Goal: Find specific page/section: Find specific page/section

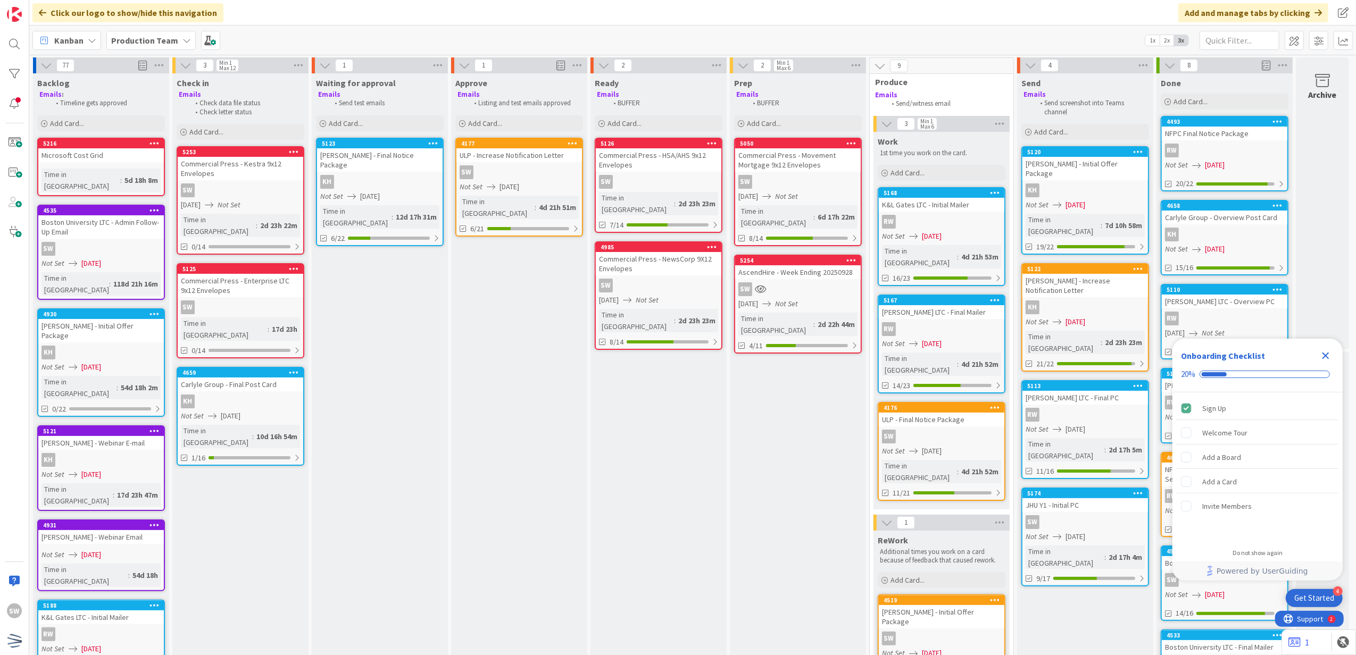
click at [775, 282] on div "SW" at bounding box center [798, 289] width 126 height 14
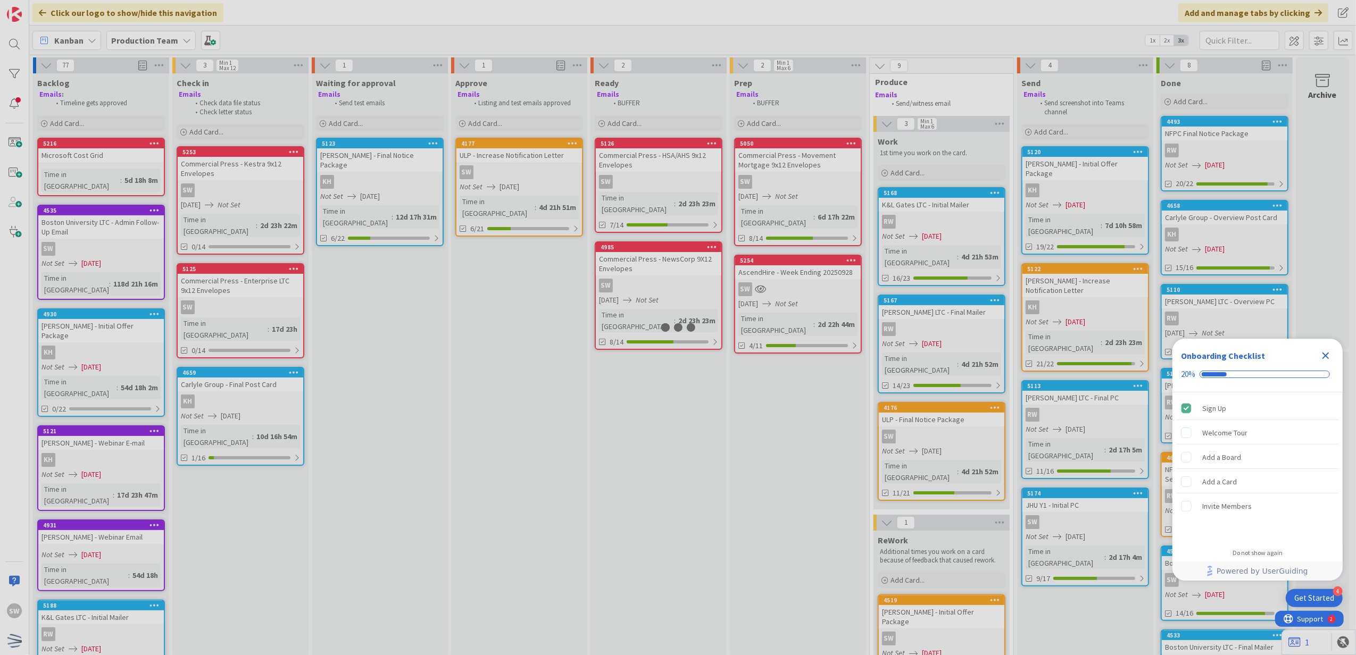
click at [775, 279] on div at bounding box center [678, 327] width 1356 height 655
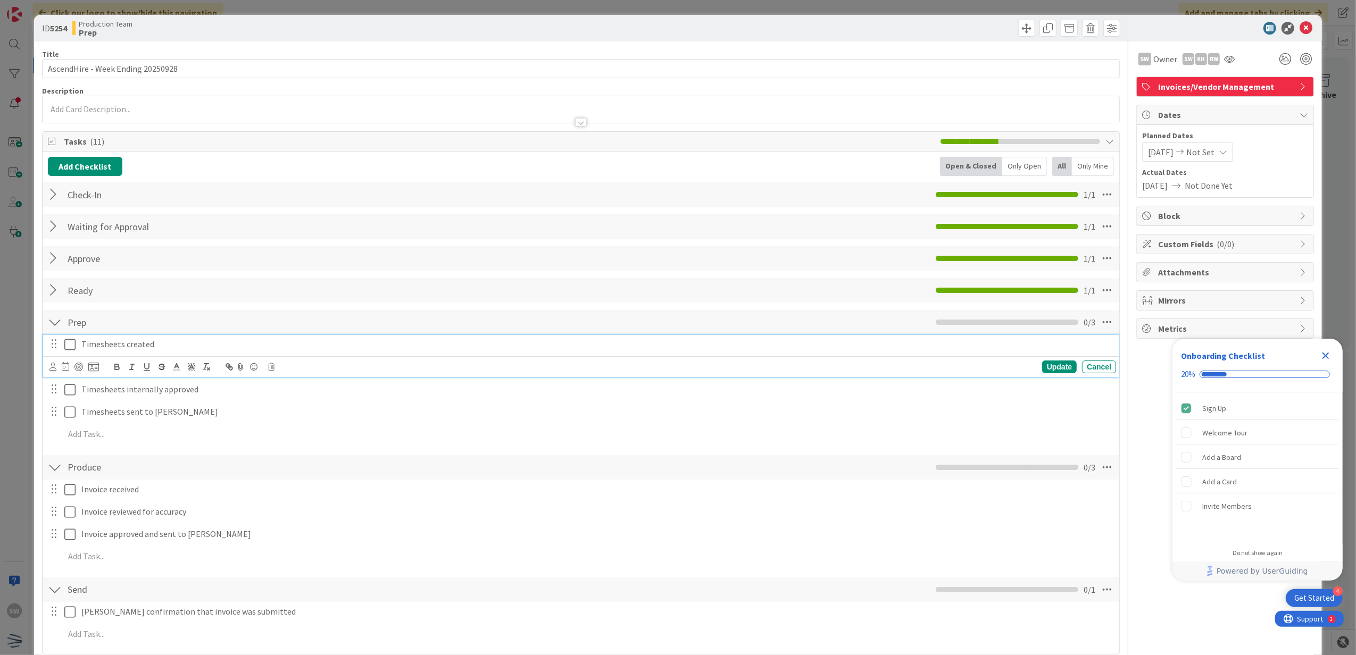
click at [73, 348] on icon at bounding box center [69, 344] width 11 height 13
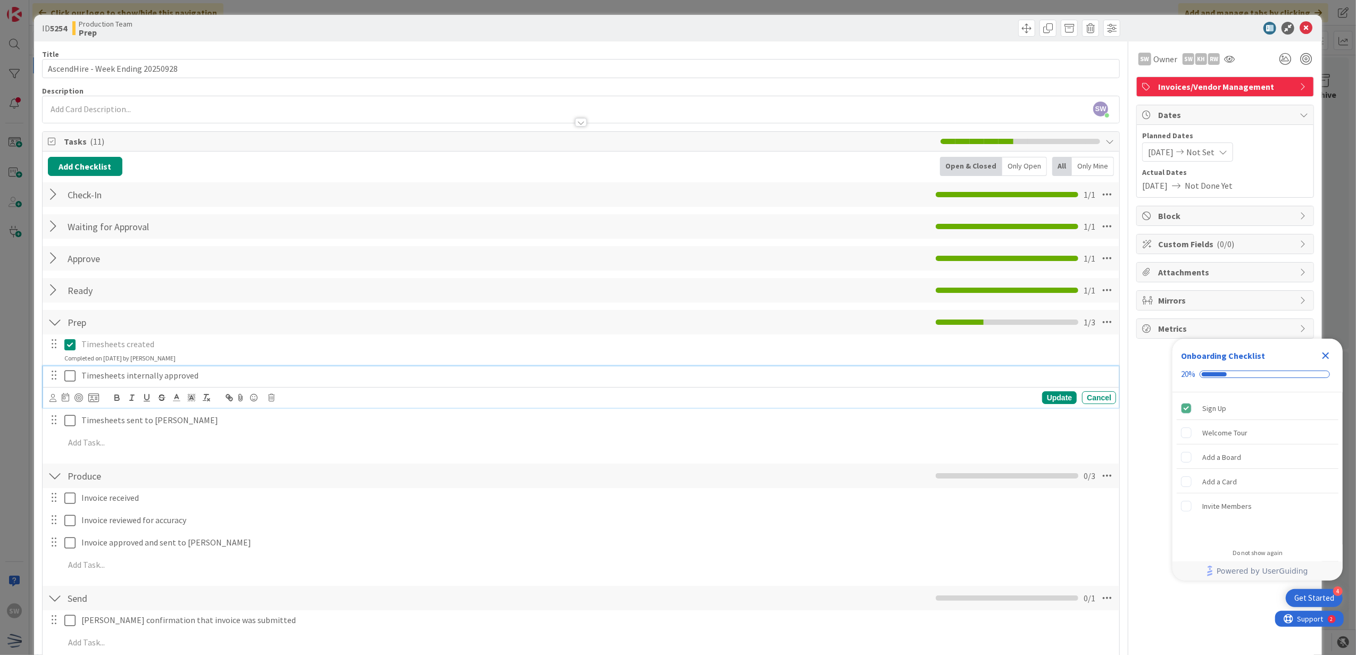
click at [66, 373] on icon at bounding box center [69, 376] width 11 height 13
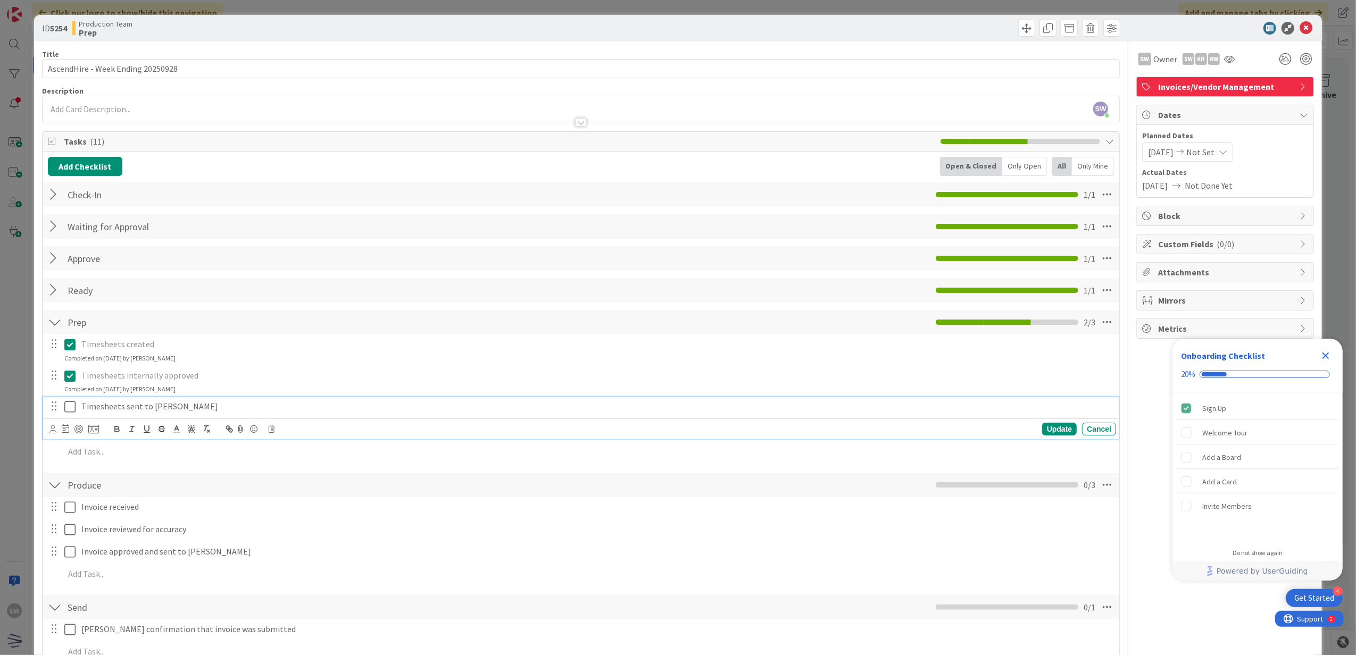
click at [75, 406] on icon at bounding box center [69, 407] width 11 height 13
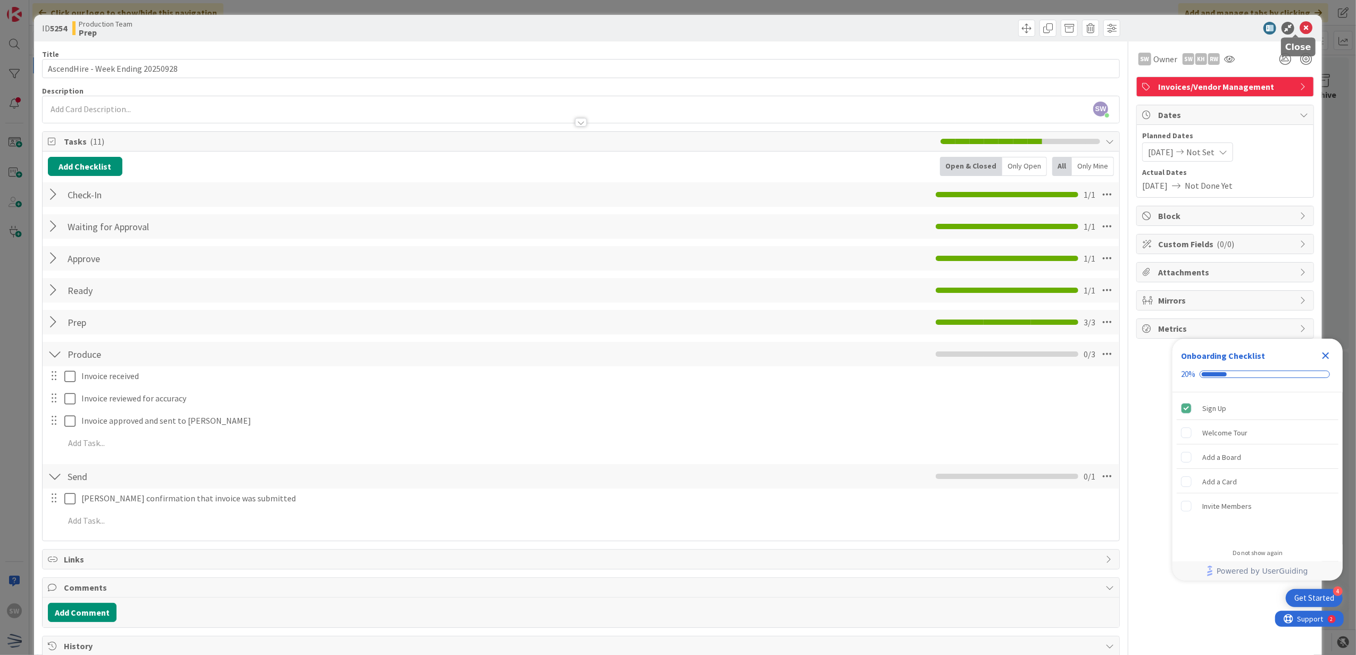
click at [1294, 34] on body "4 Get Started Onboarding Checklist 20% Sign Up Welcome Tour Add a Board Add a C…" at bounding box center [678, 327] width 1356 height 655
click at [1315, 22] on div "ID 5254 Production Team Prep Title 33 / 128 AscendHire - Week Ending 20250928 D…" at bounding box center [678, 327] width 1356 height 655
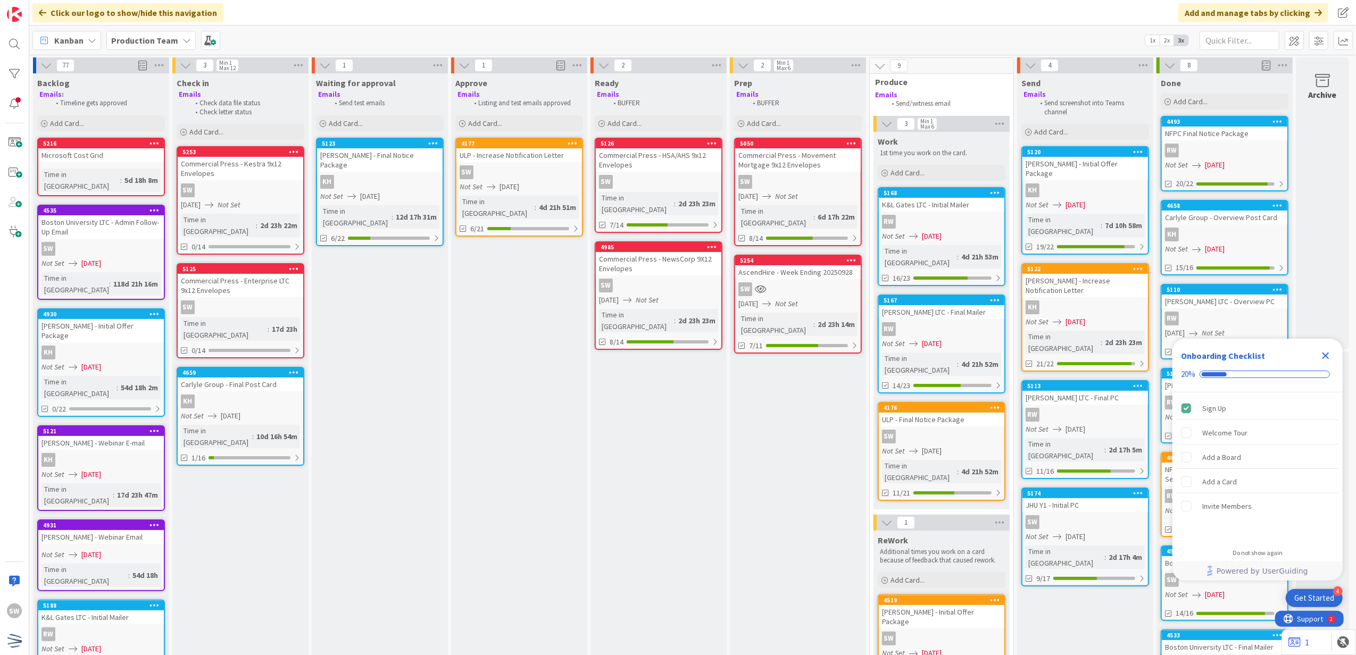
click at [1293, 26] on div "Kanban Production Team 1x 2x 3x" at bounding box center [692, 40] width 1327 height 29
